Goal: Entertainment & Leisure: Consume media (video, audio)

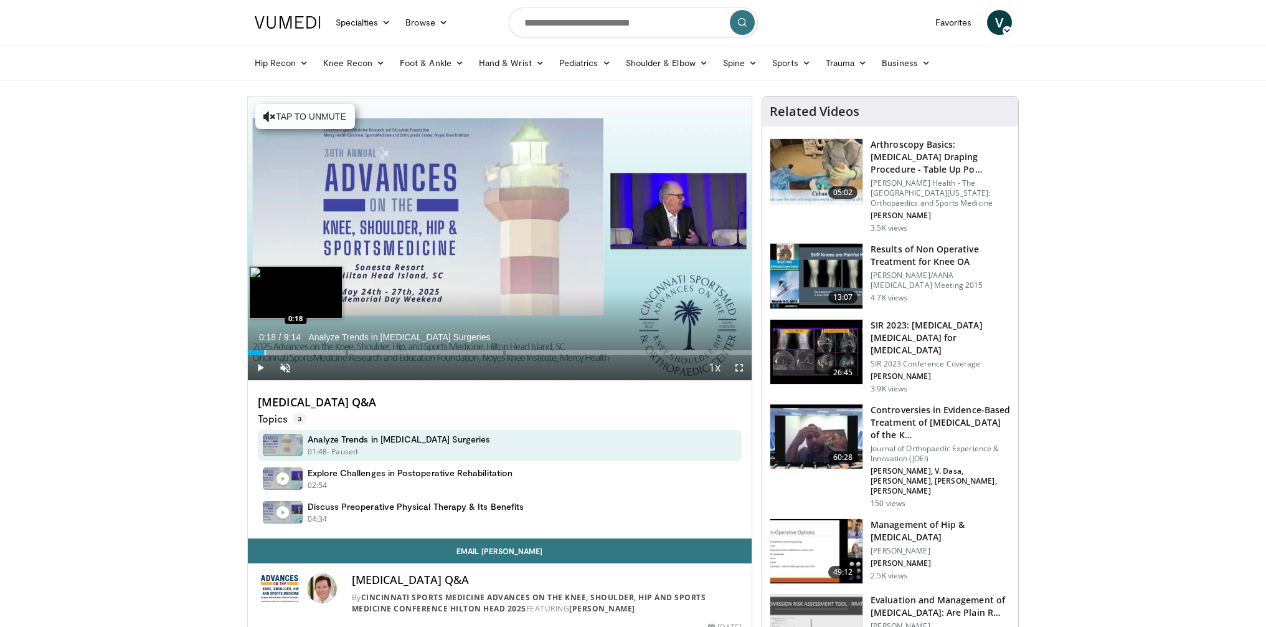
click at [264, 348] on div "Loaded : 7.14% 0:01 0:18" at bounding box center [500, 349] width 505 height 12
click at [280, 348] on div "Loaded : 12.51% 0:19 0:36" at bounding box center [500, 349] width 505 height 12
click at [299, 352] on div "Progress Bar" at bounding box center [299, 352] width 1 height 5
click at [318, 353] on div "Progress Bar" at bounding box center [318, 352] width 1 height 5
click at [335, 353] on div "Progress Bar" at bounding box center [335, 352] width 1 height 5
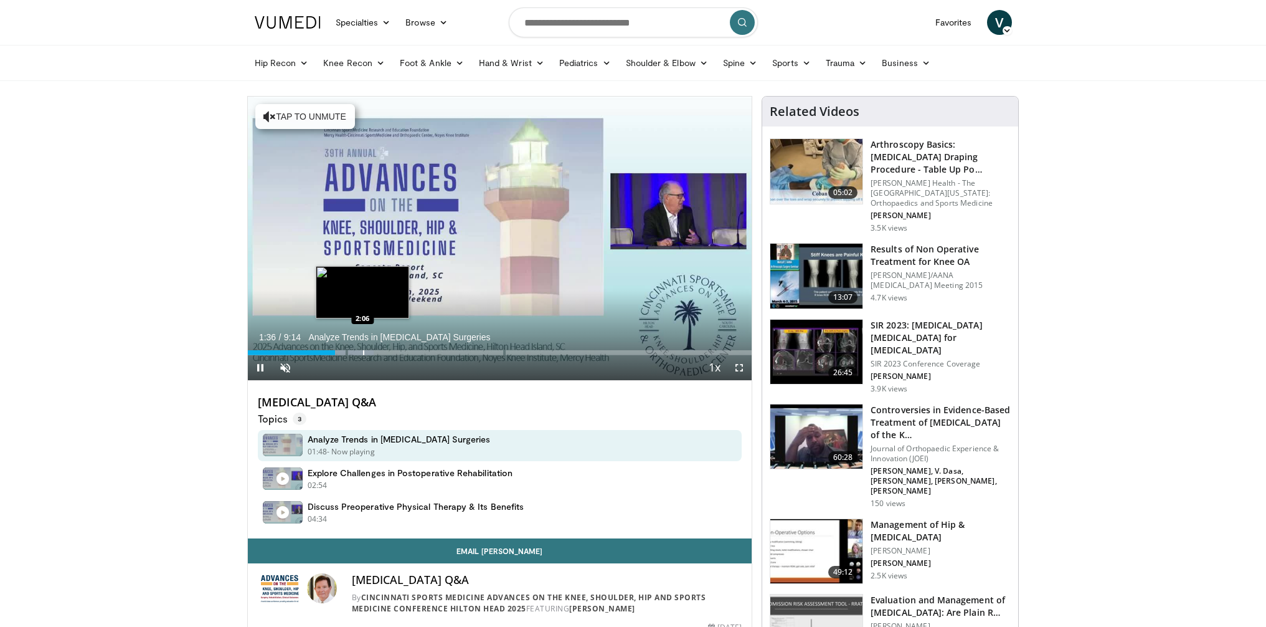
click at [363, 354] on div "Progress Bar" at bounding box center [363, 352] width 1 height 5
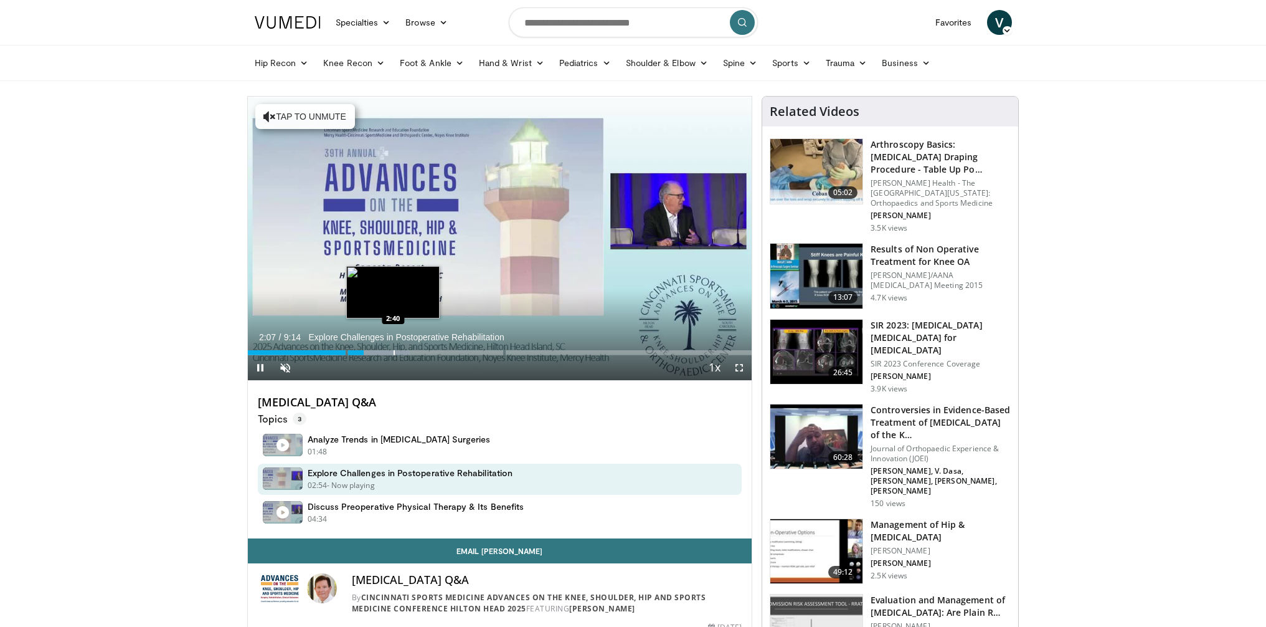
click at [394, 353] on div "Progress Bar" at bounding box center [394, 352] width 1 height 5
click at [425, 353] on div "Progress Bar" at bounding box center [425, 352] width 1 height 5
click at [447, 353] on div "Progress Bar" at bounding box center [446, 352] width 1 height 5
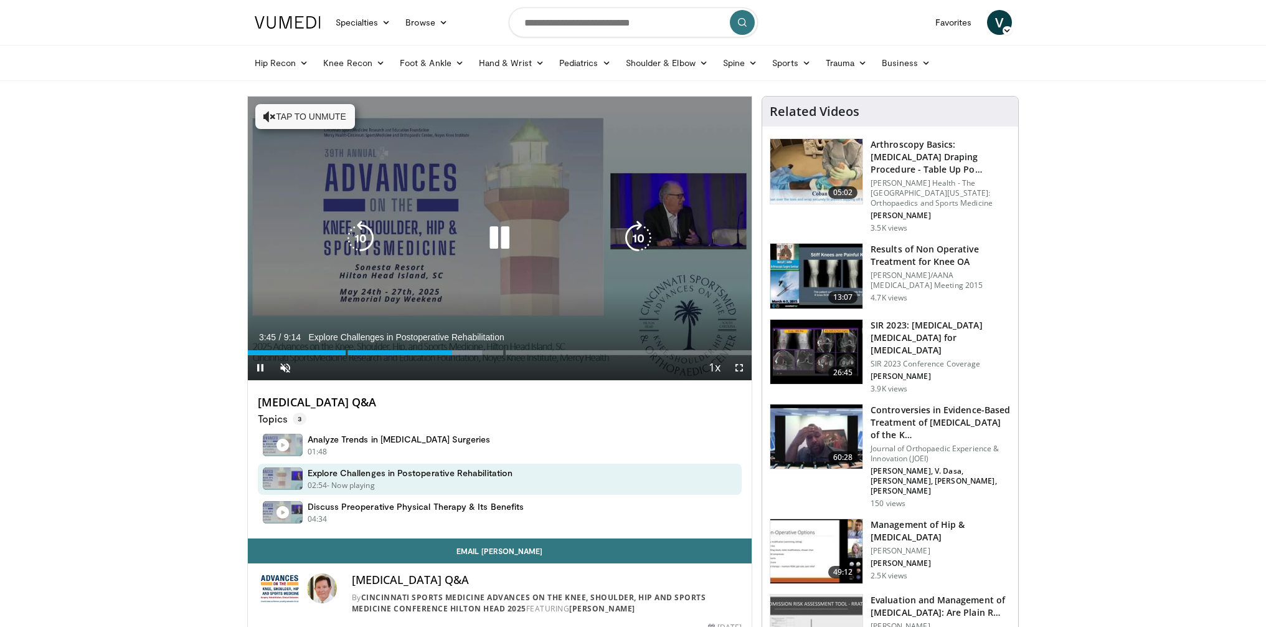
click at [520, 250] on div "Video Player" at bounding box center [499, 238] width 303 height 25
click at [503, 233] on icon "Video Player" at bounding box center [499, 238] width 35 height 35
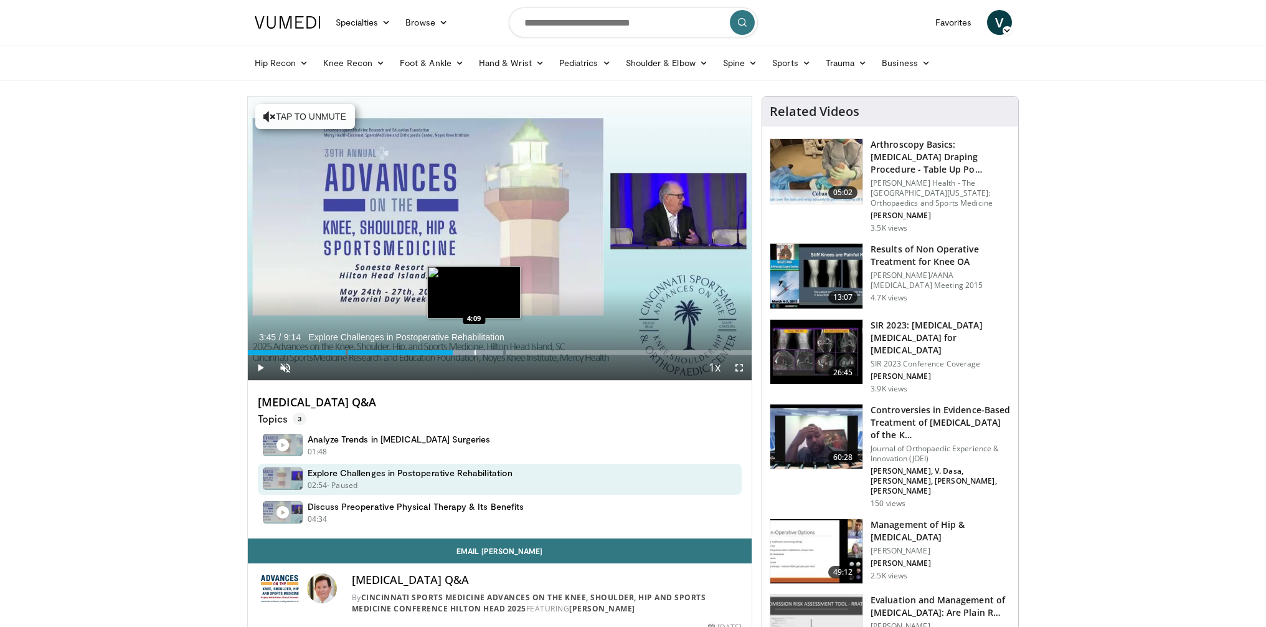
click at [475, 350] on div "Progress Bar" at bounding box center [475, 352] width 1 height 5
click at [507, 353] on div "Progress Bar" at bounding box center [507, 352] width 1 height 5
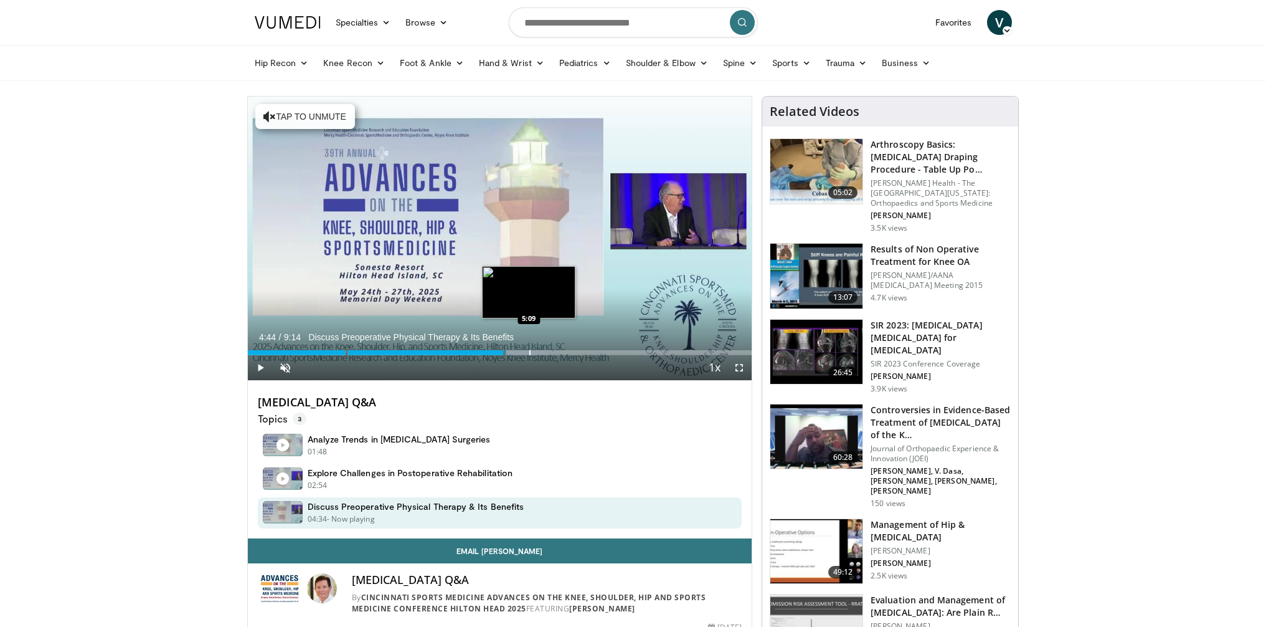
click at [530, 353] on div "Progress Bar" at bounding box center [530, 352] width 1 height 5
click at [546, 349] on div "Loaded : 66.70% 5:09 5:28" at bounding box center [500, 349] width 505 height 12
click at [564, 352] on div "Progress Bar" at bounding box center [564, 352] width 1 height 5
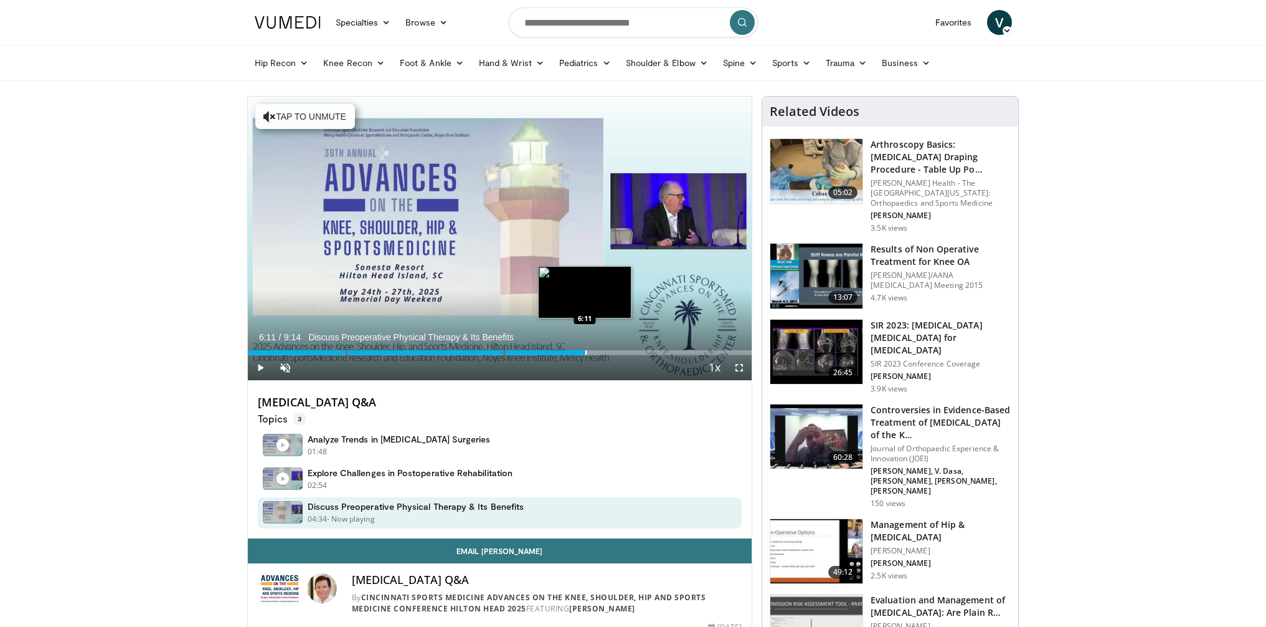
click at [586, 353] on div "Progress Bar" at bounding box center [586, 352] width 1 height 5
click at [629, 352] on div "Progress Bar" at bounding box center [629, 352] width 1 height 5
click at [638, 352] on div "Progress Bar" at bounding box center [638, 352] width 1 height 5
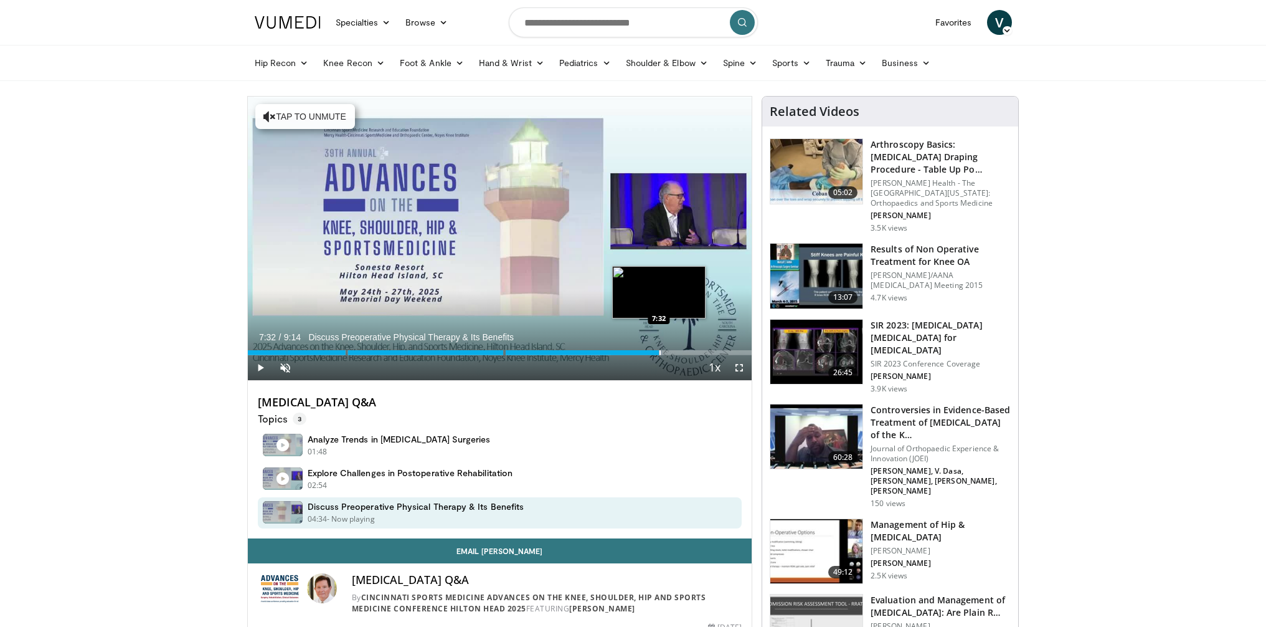
click at [660, 353] on div "Progress Bar" at bounding box center [660, 352] width 1 height 5
click at [678, 354] on div "Progress Bar" at bounding box center [677, 352] width 1 height 5
